Goal: Answer question/provide support: Share knowledge or assist other users

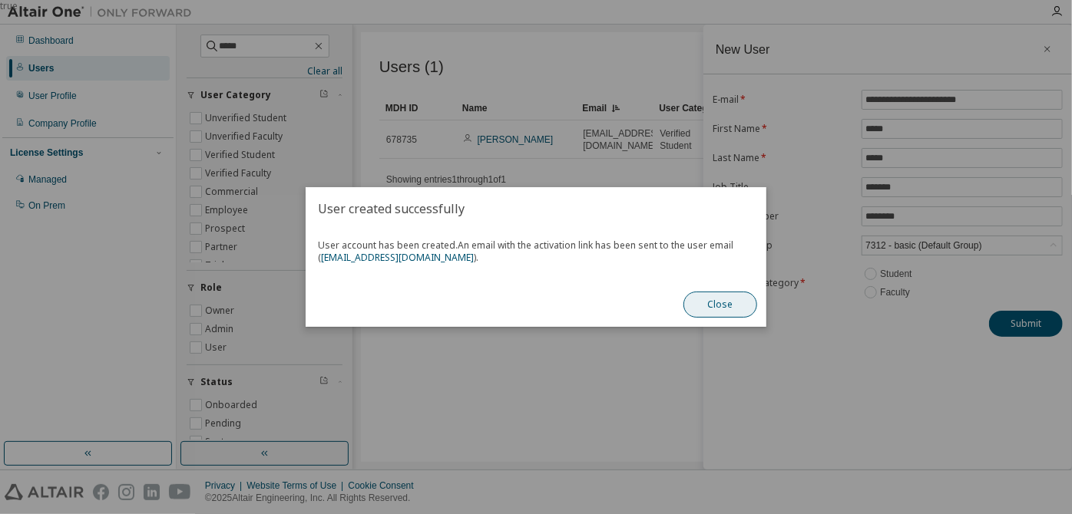
click at [746, 312] on button "Close" at bounding box center [720, 305] width 74 height 26
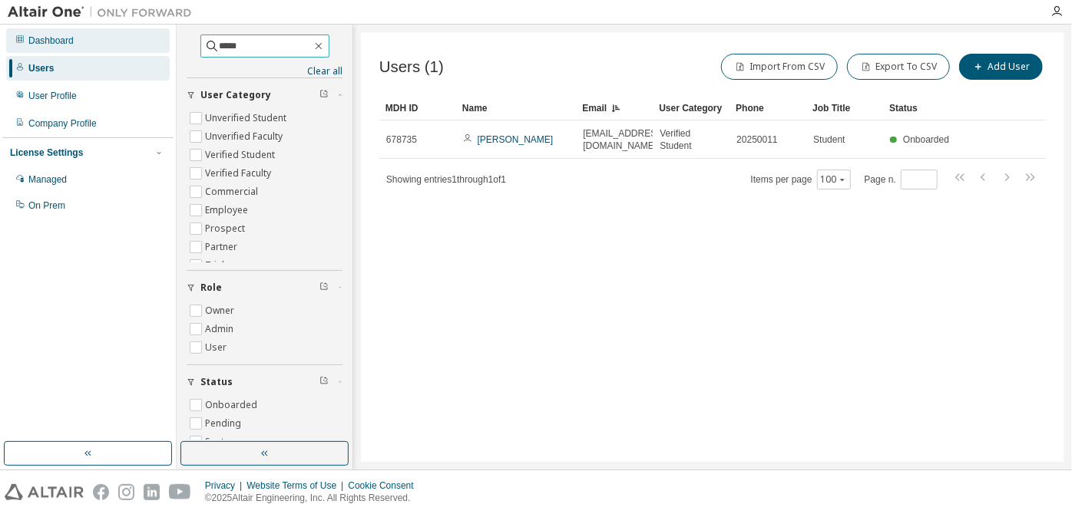
drag, startPoint x: 277, startPoint y: 40, endPoint x: 159, endPoint y: 46, distance: 118.4
click at [159, 46] on div "Dashboard Users User Profile Company Profile License Settings Managed On Prem *…" at bounding box center [536, 247] width 1072 height 445
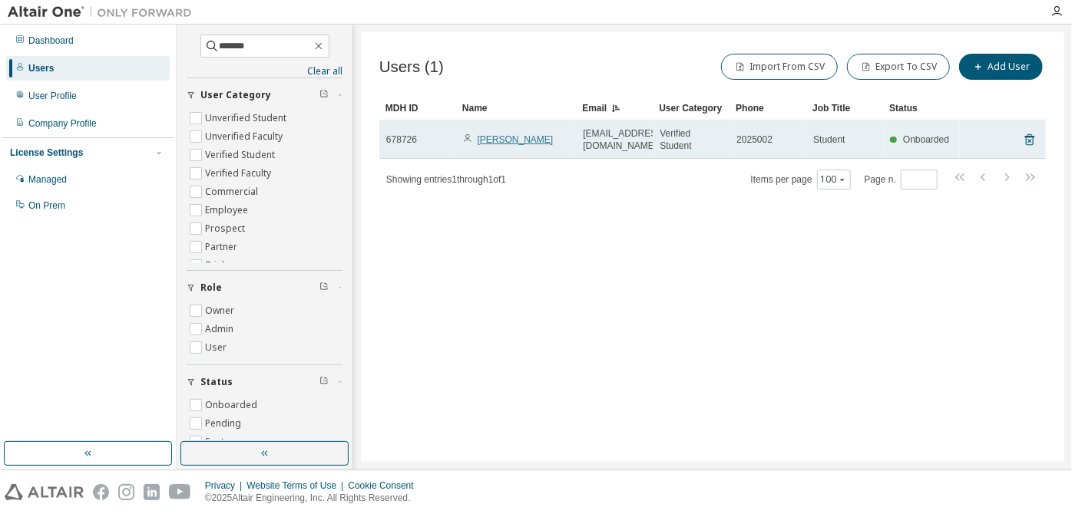
click at [493, 144] on link "[PERSON_NAME]" at bounding box center [516, 139] width 76 height 11
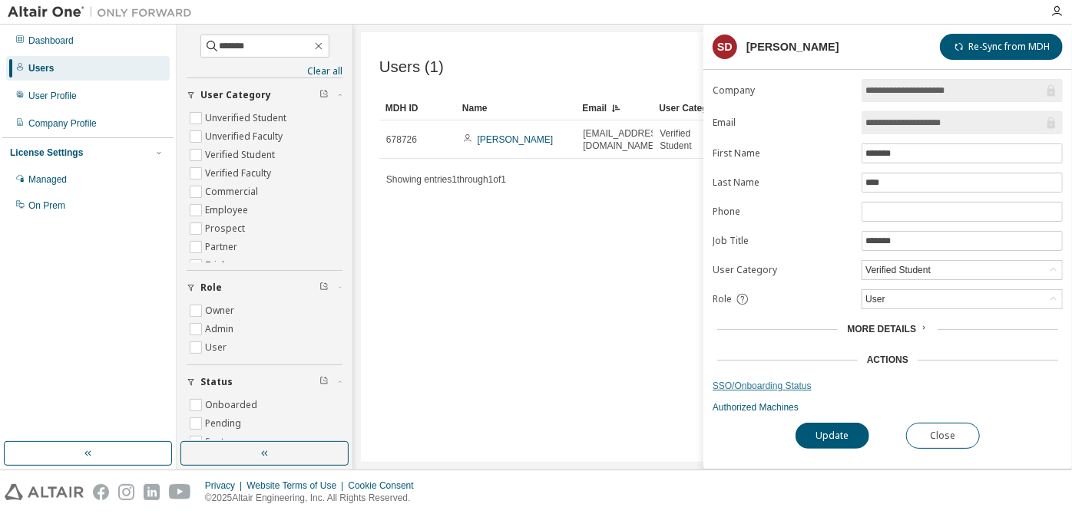
click at [779, 380] on link "SSO/Onboarding Status" at bounding box center [888, 386] width 350 height 12
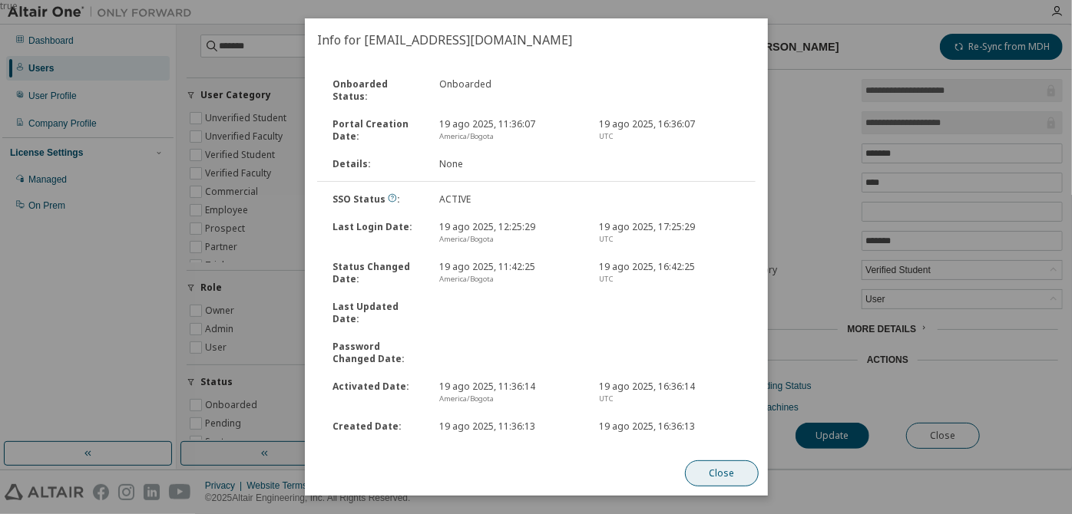
click at [708, 472] on button "Close" at bounding box center [722, 474] width 74 height 26
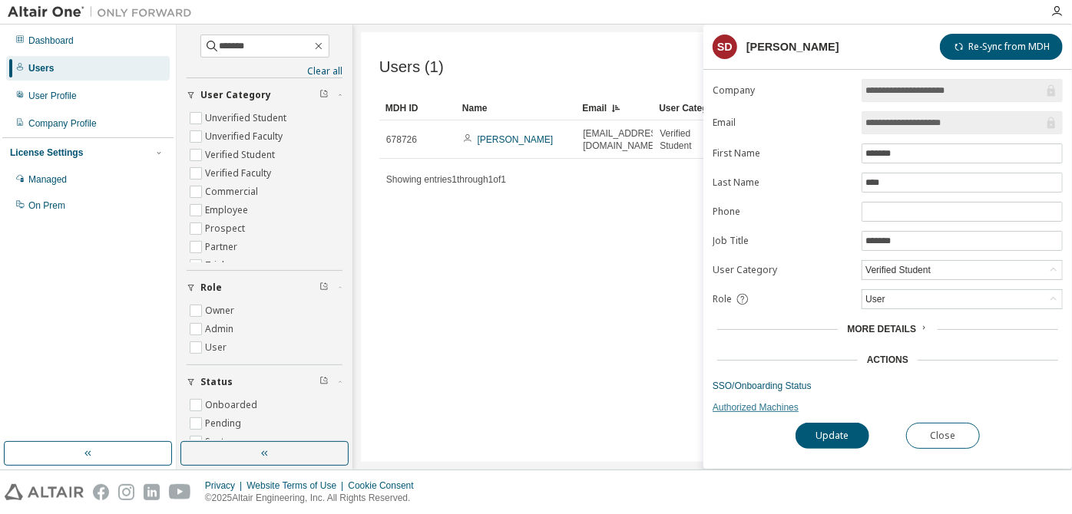
click at [753, 405] on link "Authorized Machines" at bounding box center [888, 408] width 350 height 12
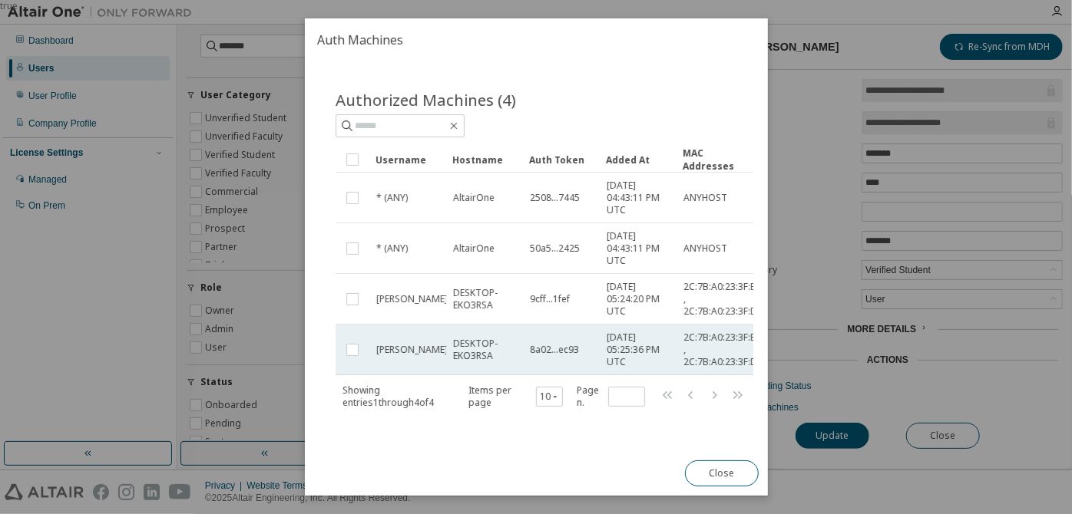
scroll to position [0, 4]
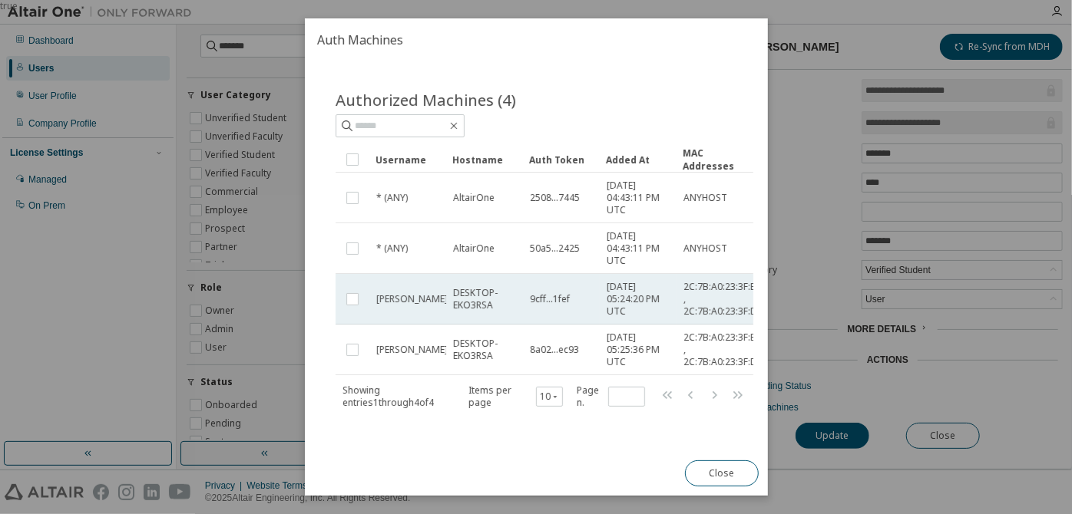
click at [617, 297] on span "[DATE] 05:24:20 PM UTC" at bounding box center [638, 299] width 63 height 37
click at [622, 303] on span "[DATE] 05:24:20 PM UTC" at bounding box center [638, 299] width 63 height 37
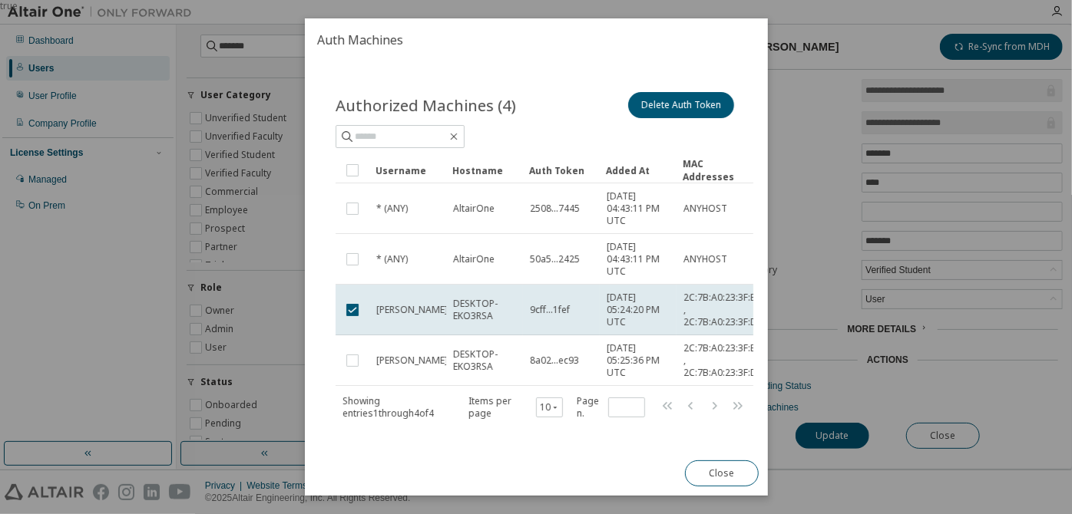
click at [622, 303] on span "[DATE] 05:24:20 PM UTC" at bounding box center [638, 310] width 63 height 37
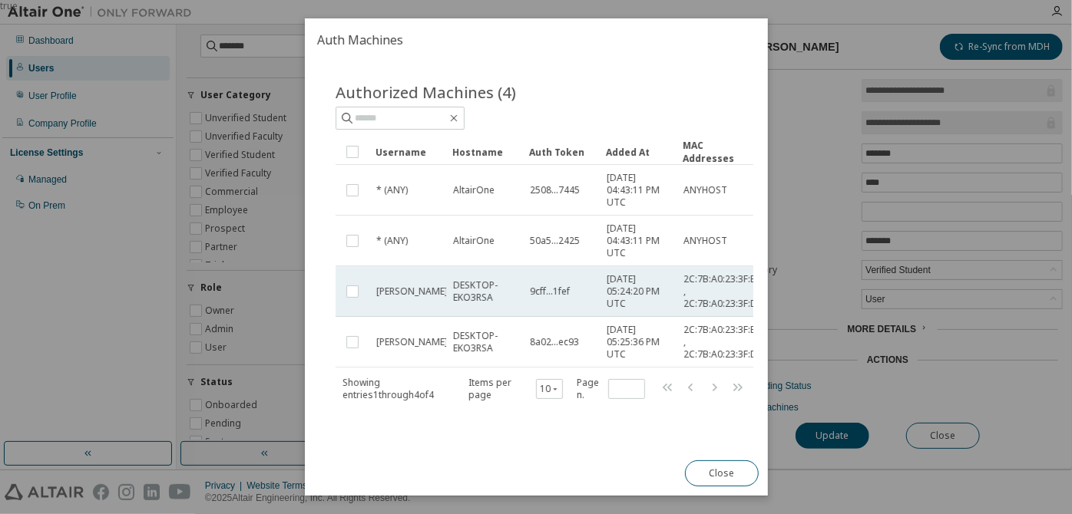
scroll to position [14, 4]
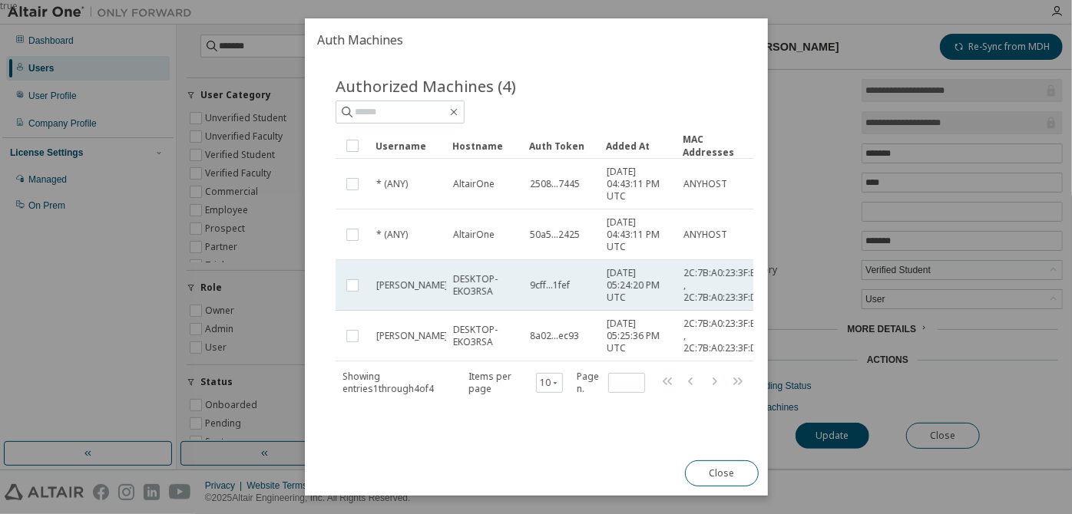
click at [408, 280] on span "[PERSON_NAME]" at bounding box center [411, 286] width 71 height 12
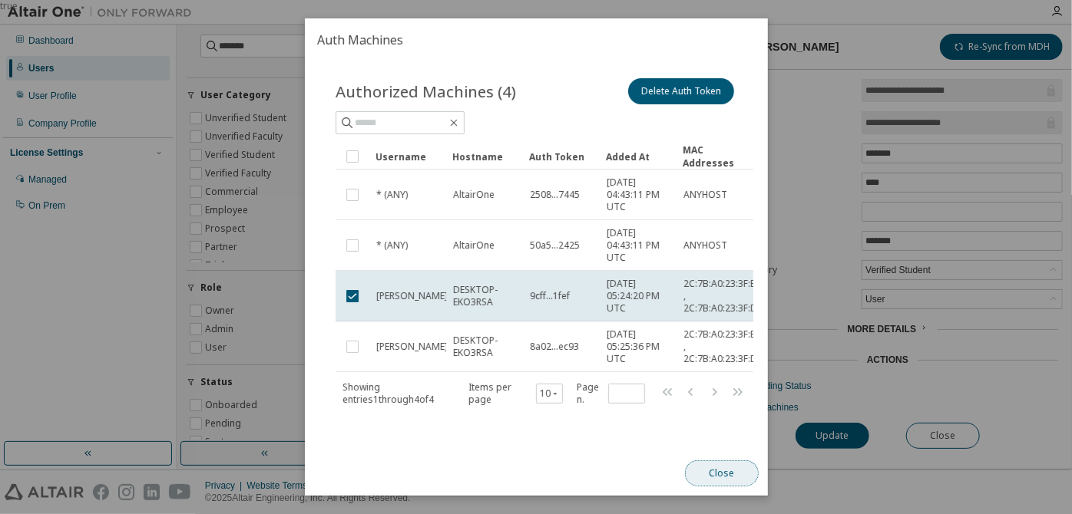
click at [728, 484] on button "Close" at bounding box center [722, 474] width 74 height 26
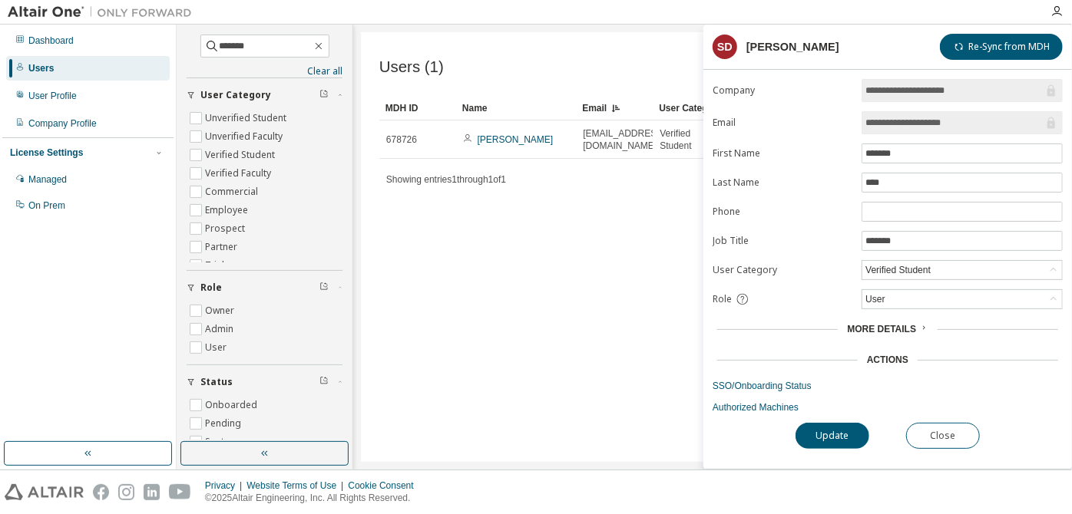
click at [902, 324] on span "More Details" at bounding box center [881, 329] width 69 height 11
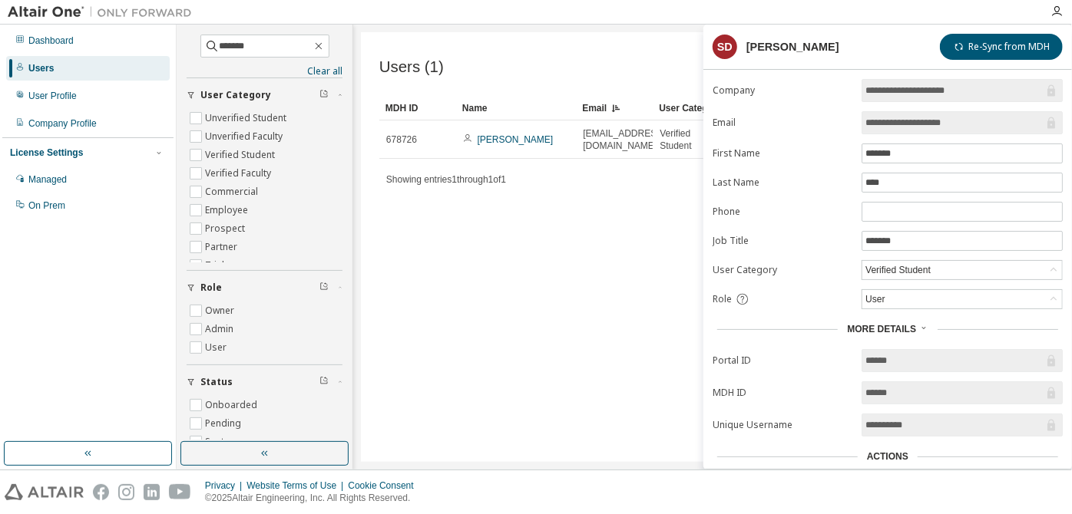
scroll to position [78, 0]
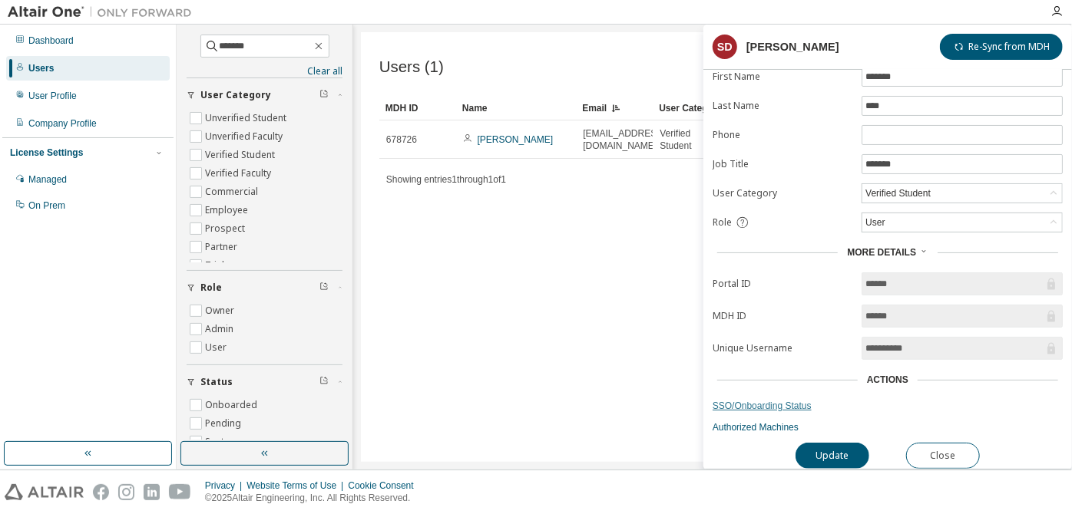
click at [782, 400] on link "SSO/Onboarding Status" at bounding box center [888, 406] width 350 height 12
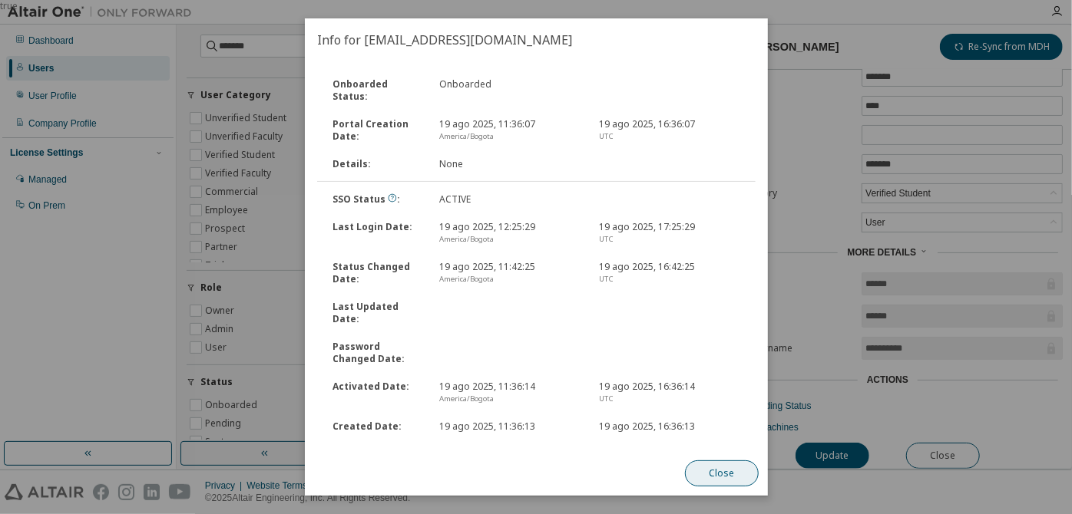
click at [706, 469] on button "Close" at bounding box center [722, 474] width 74 height 26
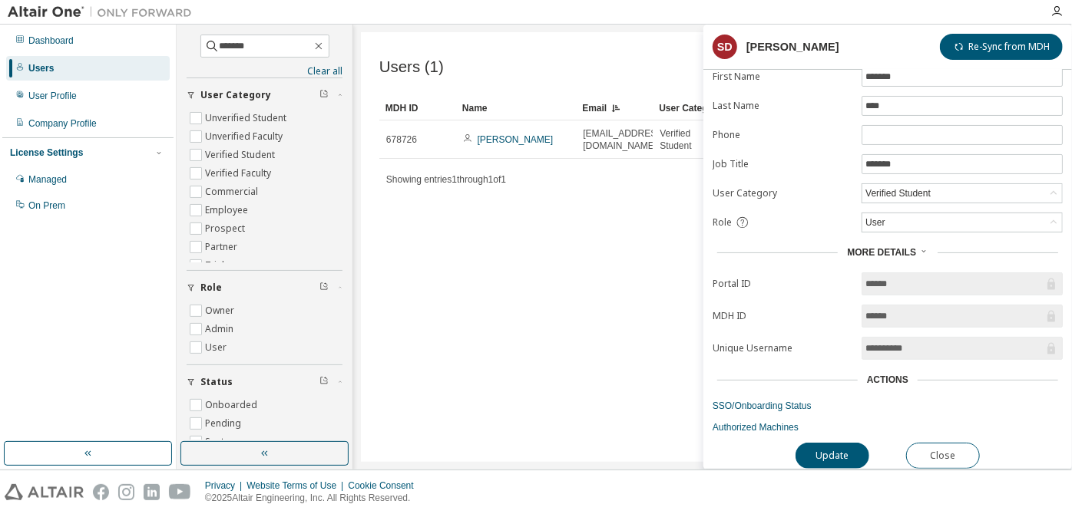
click at [736, 430] on div "**********" at bounding box center [887, 235] width 369 height 467
click at [743, 425] on link "Authorized Machines" at bounding box center [888, 428] width 350 height 12
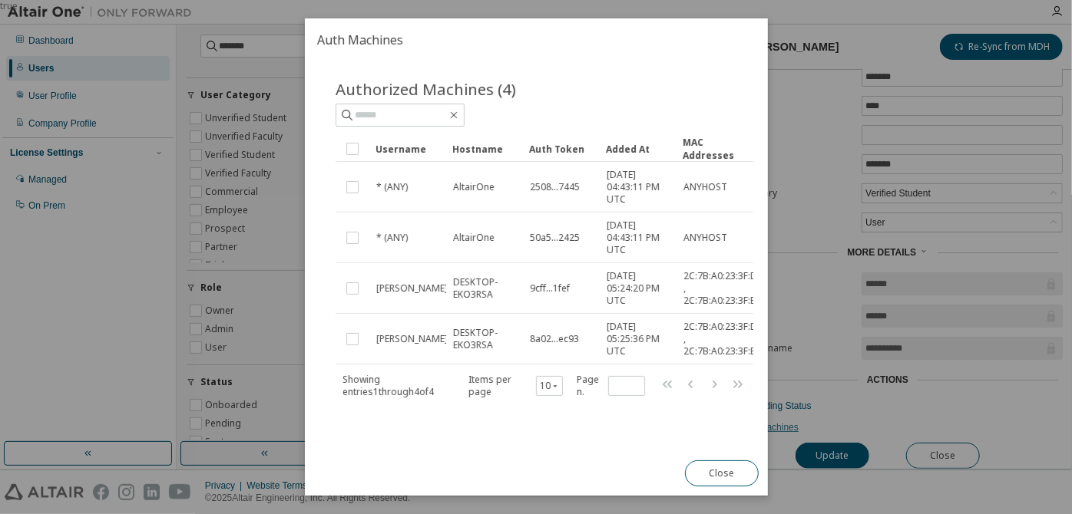
scroll to position [14, 0]
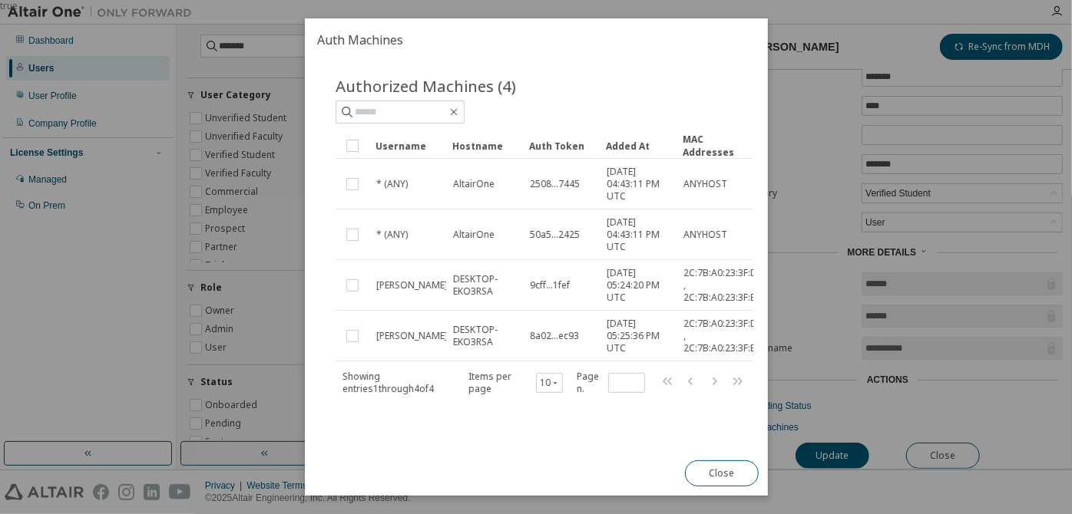
click at [845, 241] on div "true" at bounding box center [536, 257] width 1072 height 514
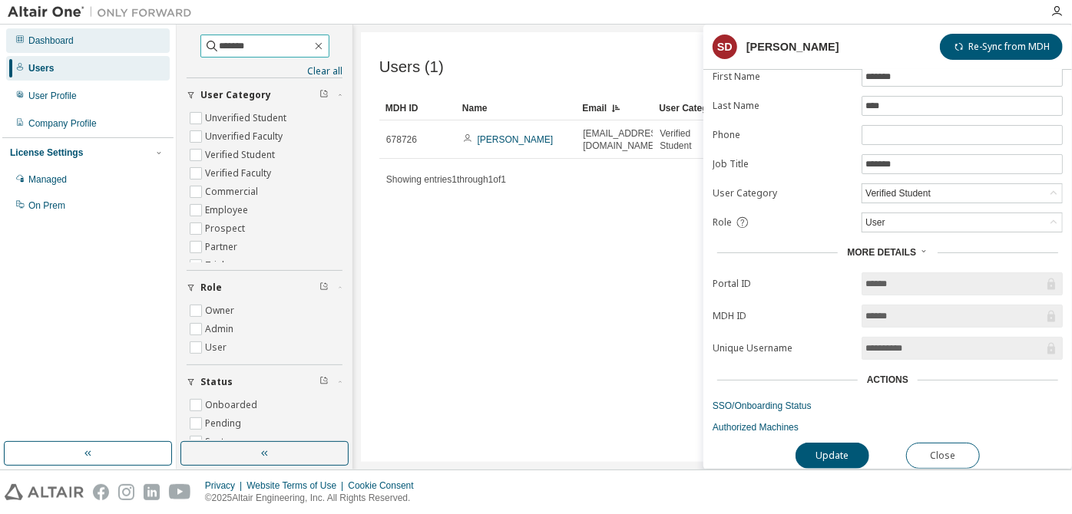
drag, startPoint x: 273, startPoint y: 48, endPoint x: 166, endPoint y: 43, distance: 106.8
click at [166, 41] on div "**********" at bounding box center [536, 247] width 1072 height 445
type input "********"
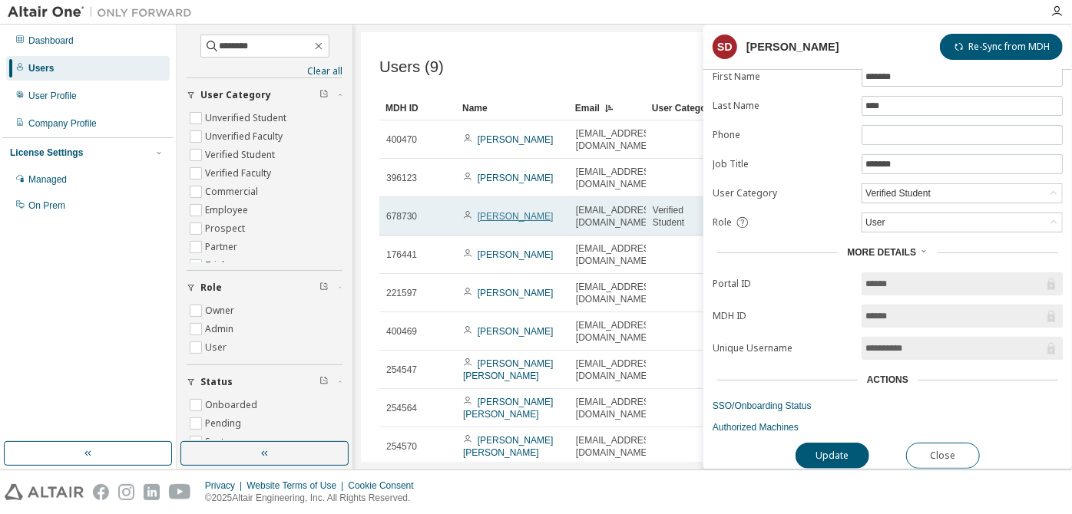
click at [530, 211] on link "[PERSON_NAME]" at bounding box center [516, 216] width 76 height 11
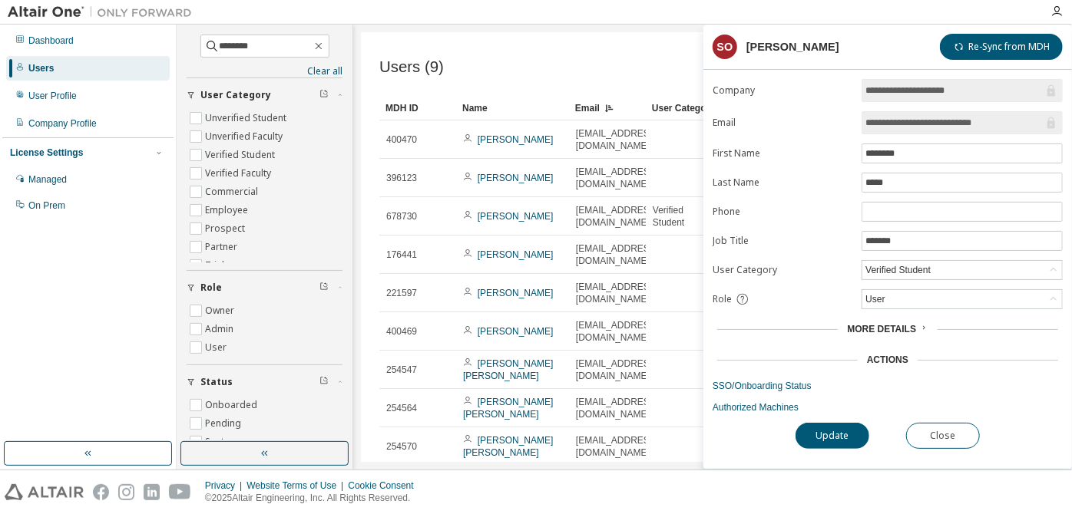
click at [832, 298] on div "Role" at bounding box center [783, 300] width 140 height 14
click at [793, 387] on link "SSO/Onboarding Status" at bounding box center [888, 386] width 350 height 12
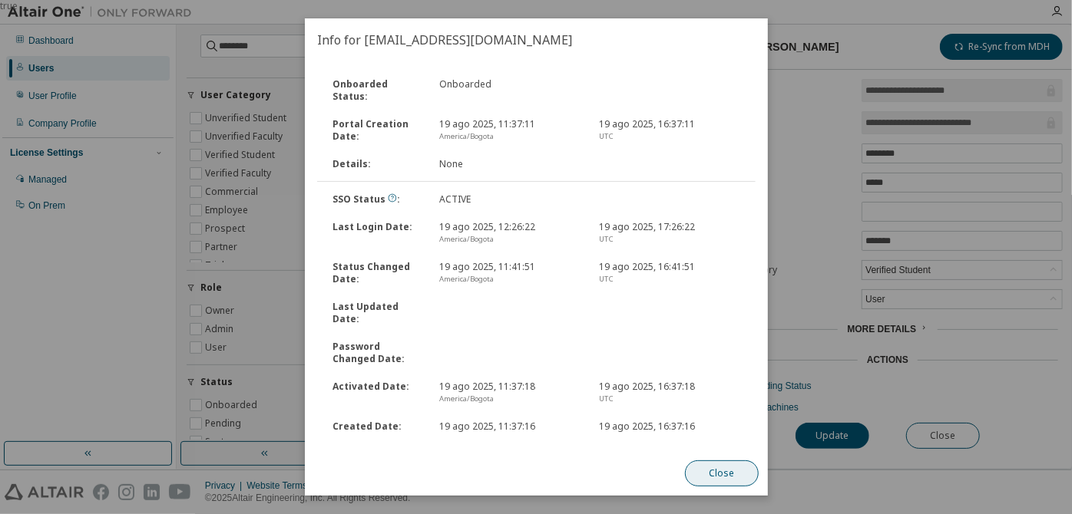
click at [733, 467] on button "Close" at bounding box center [722, 474] width 74 height 26
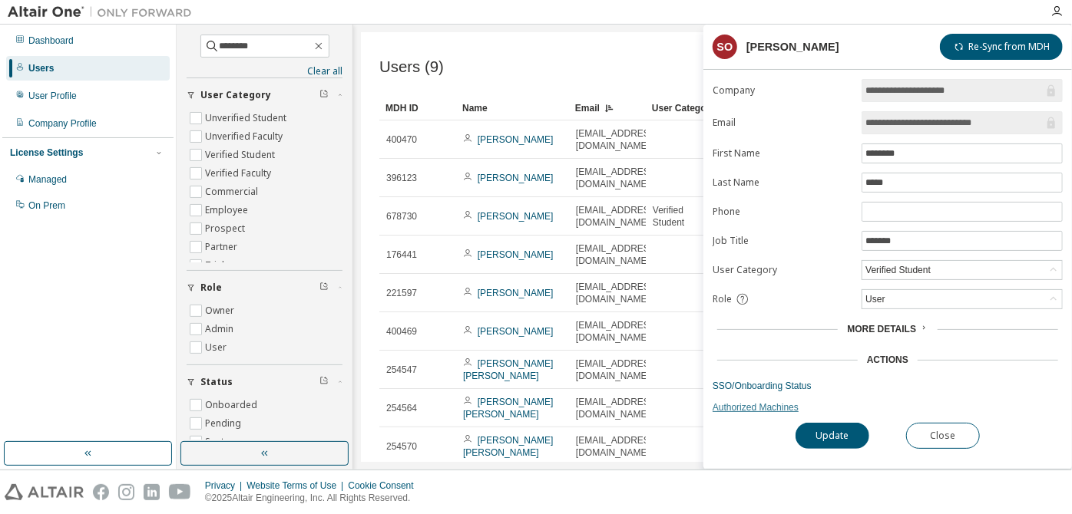
click at [772, 405] on link "Authorized Machines" at bounding box center [888, 408] width 350 height 12
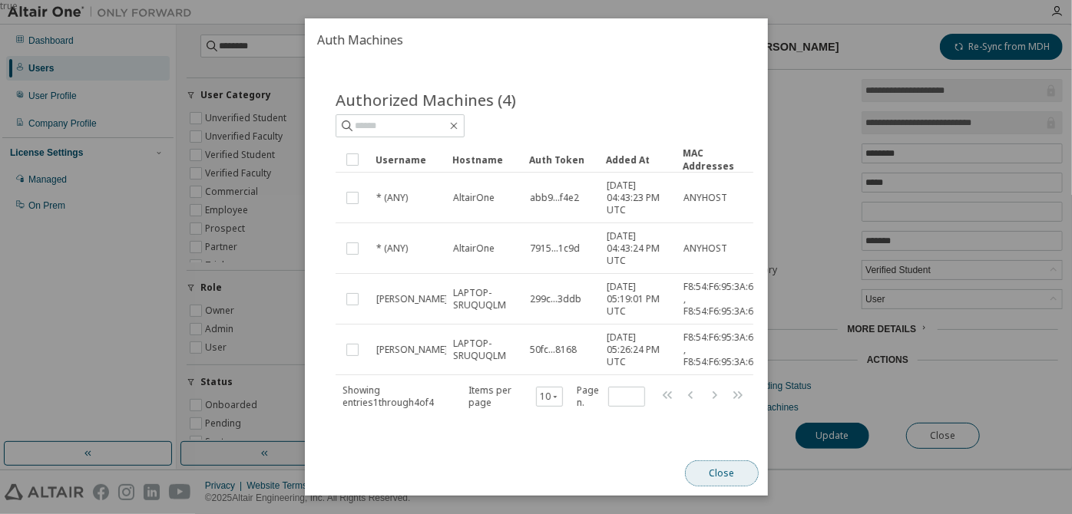
click at [713, 475] on button "Close" at bounding box center [722, 474] width 74 height 26
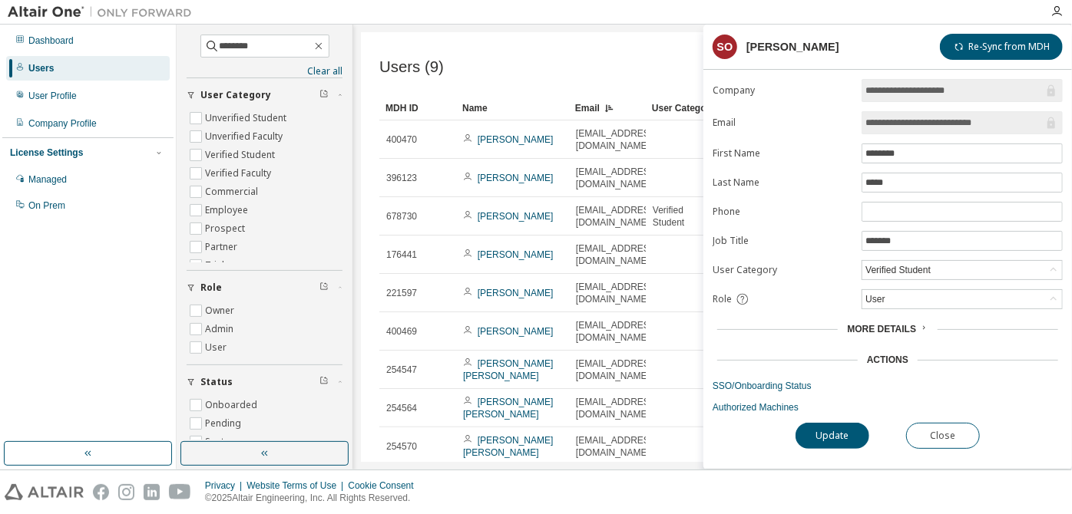
click at [851, 330] on span "More Details" at bounding box center [881, 329] width 69 height 11
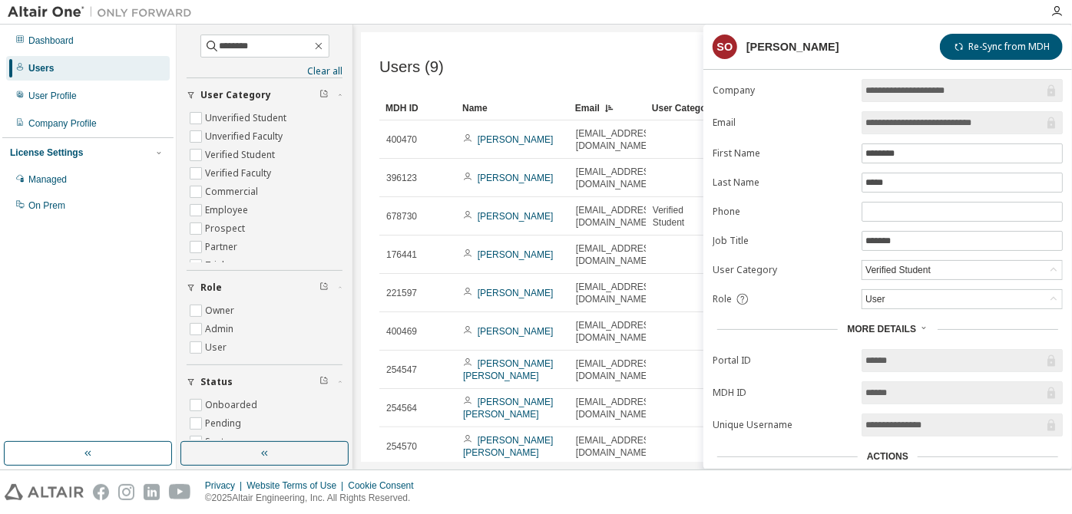
scroll to position [78, 0]
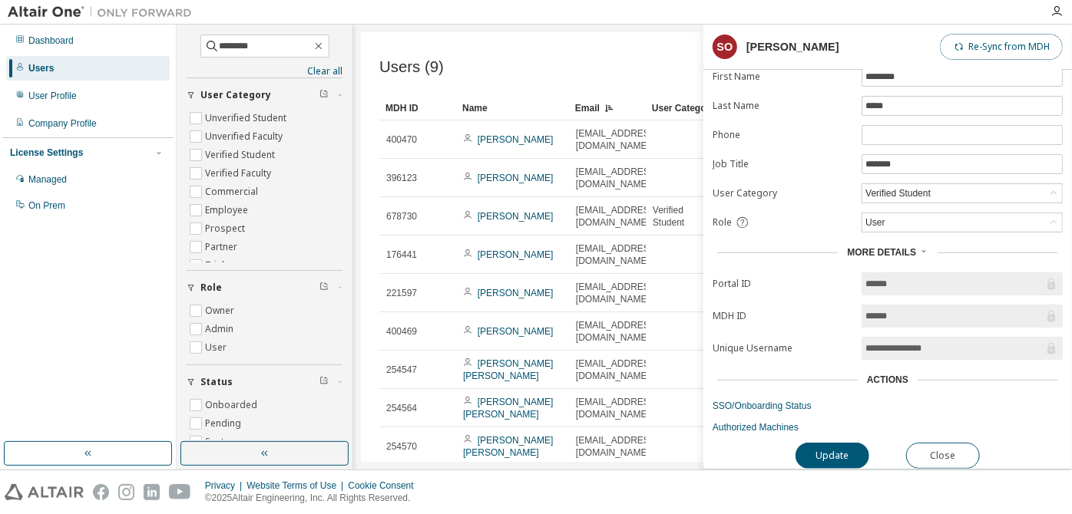
click at [1013, 37] on button "Re-Sync from MDH" at bounding box center [1001, 47] width 123 height 26
click at [932, 443] on button "Close" at bounding box center [943, 456] width 74 height 26
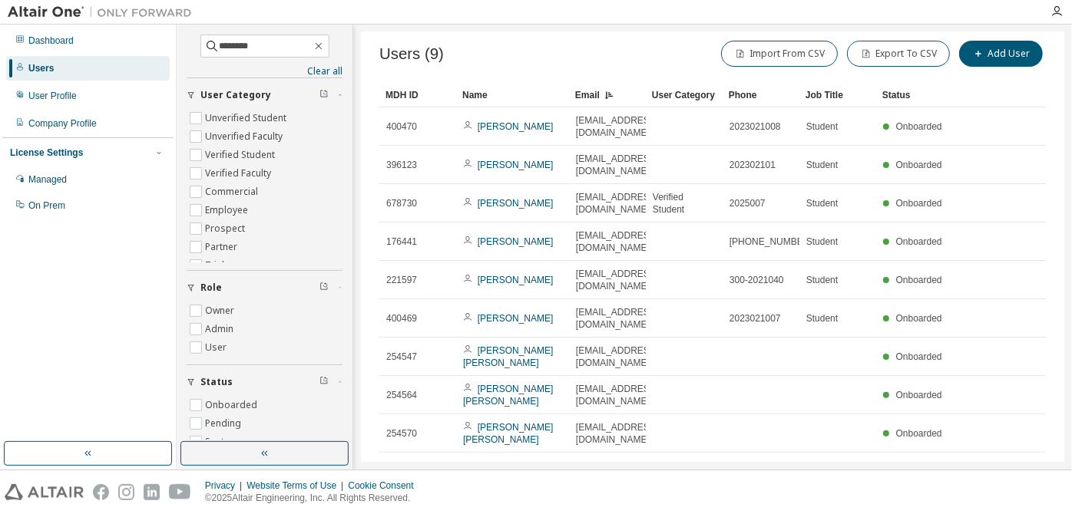
scroll to position [25, 0]
